Goal: Task Accomplishment & Management: Use online tool/utility

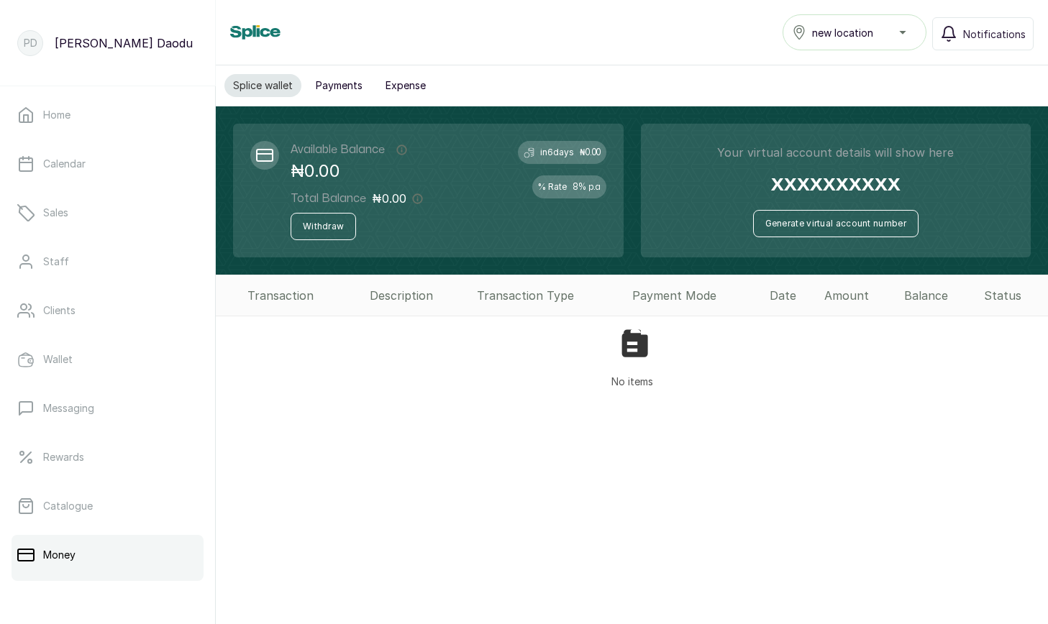
click at [868, 377] on div "No items" at bounding box center [632, 359] width 832 height 84
